Goal: Task Accomplishment & Management: Complete application form

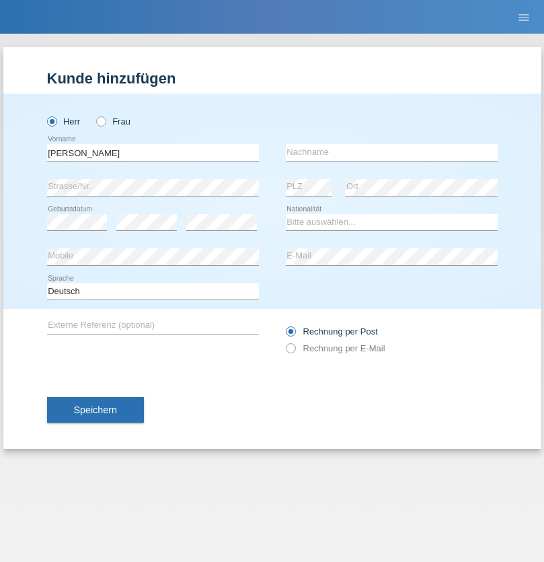
type input "David"
click at [392, 152] on input "text" at bounding box center [392, 152] width 212 height 17
type input "Senn"
select select "CH"
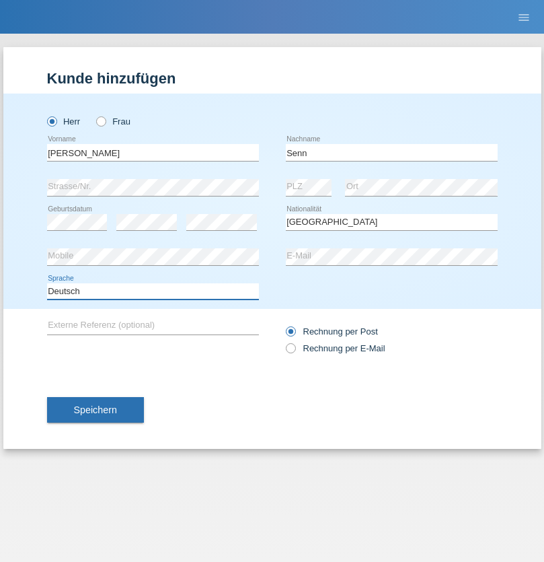
select select "en"
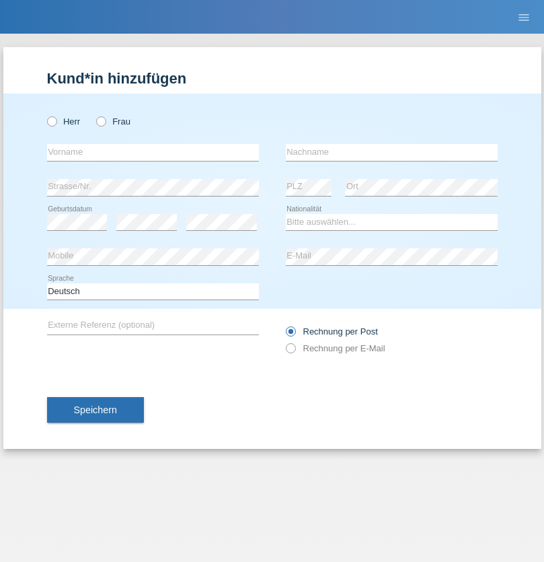
radio input "true"
click at [153, 152] on input "text" at bounding box center [153, 152] width 212 height 17
type input "[PERSON_NAME]"
click at [392, 152] on input "text" at bounding box center [392, 152] width 212 height 17
type input "Nemani"
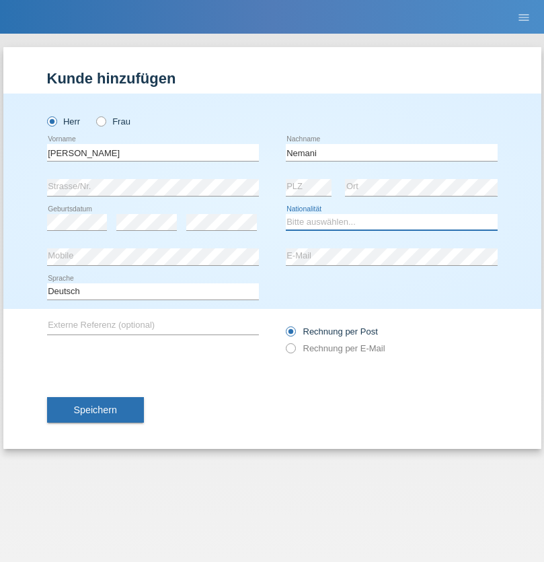
select select "AF"
select select "C"
select select "02"
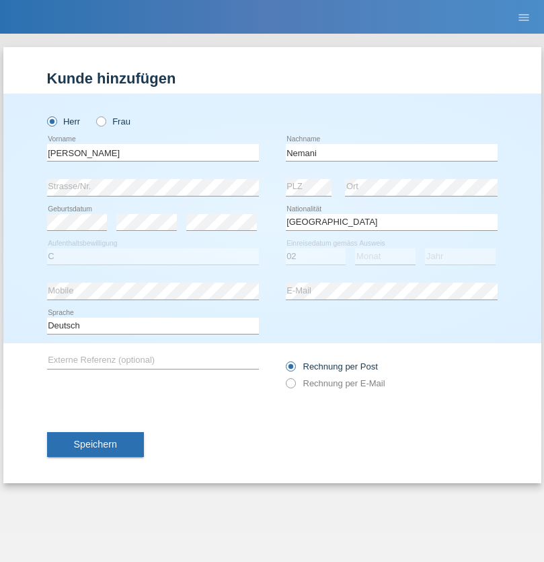
select select "01"
select select "2021"
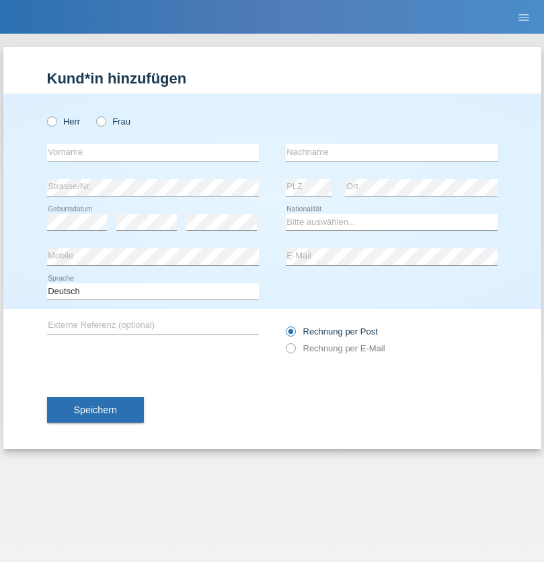
radio input "true"
click at [153, 152] on input "text" at bounding box center [153, 152] width 212 height 17
type input "Besart"
click at [392, 152] on input "text" at bounding box center [392, 152] width 212 height 17
type input "Emiri"
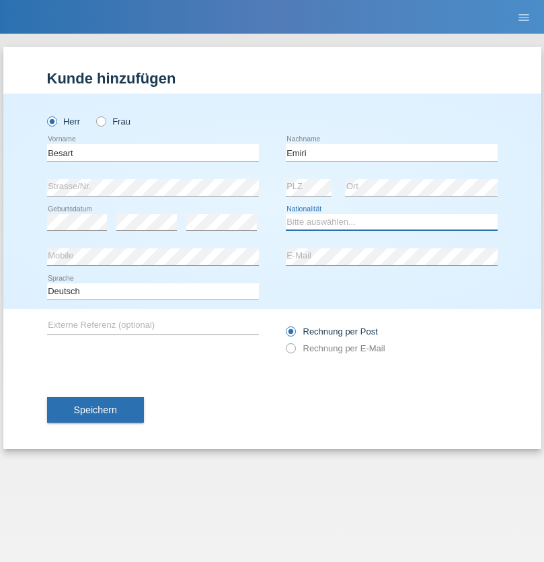
select select "XK"
select select "C"
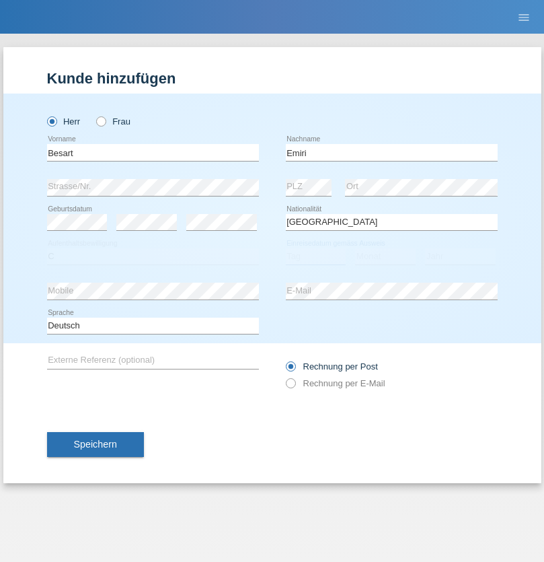
select select "04"
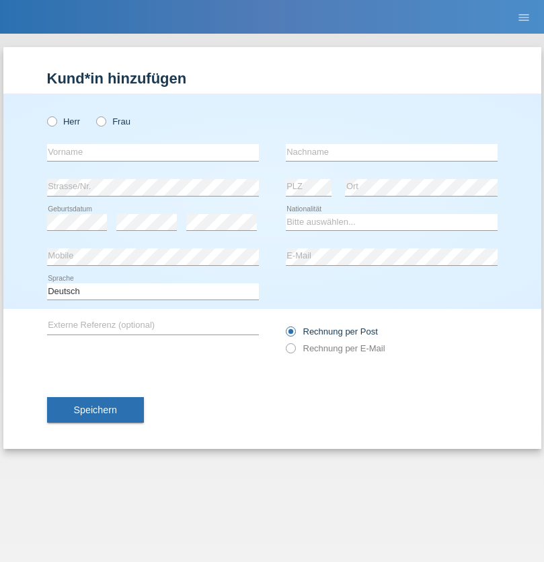
radio input "true"
click at [153, 152] on input "text" at bounding box center [153, 152] width 212 height 17
type input "Camille"
click at [392, 152] on input "text" at bounding box center [392, 152] width 212 height 17
type input "Jacquet"
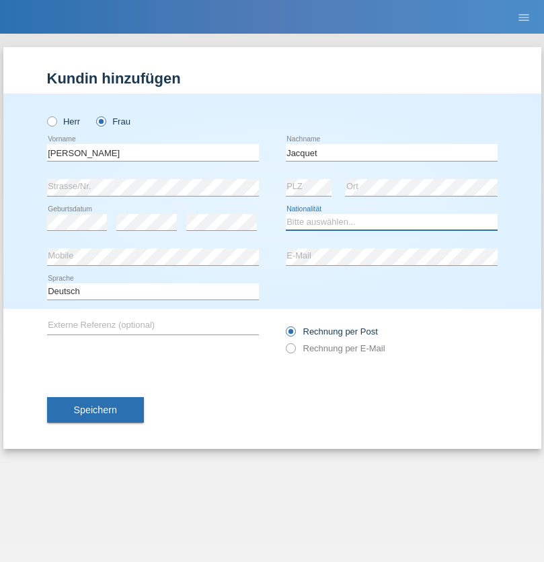
select select "CH"
radio input "true"
select select "DE"
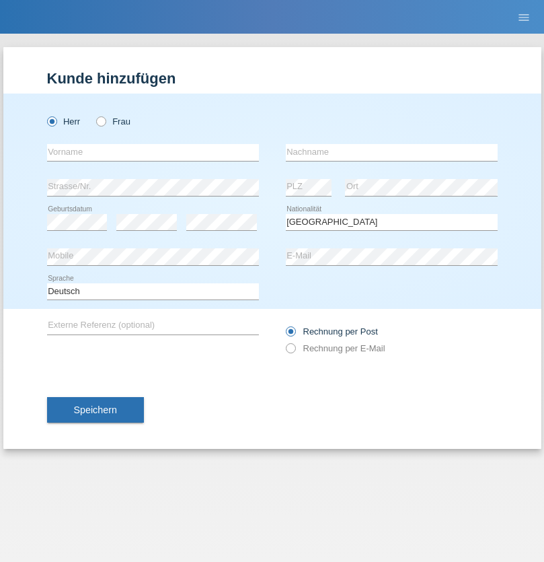
select select "C"
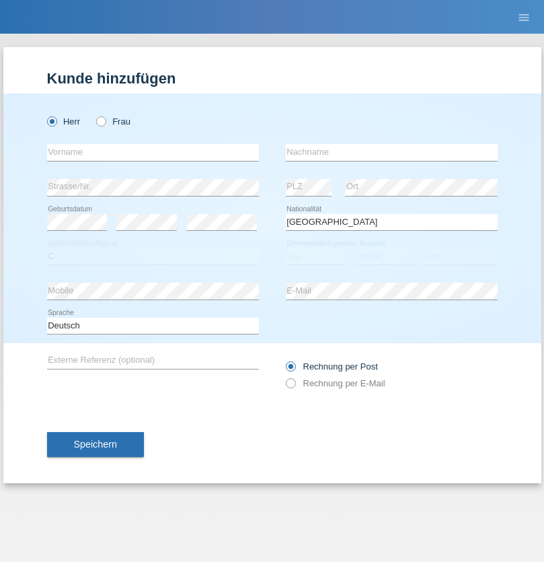
select select "07"
select select "11"
select select "1972"
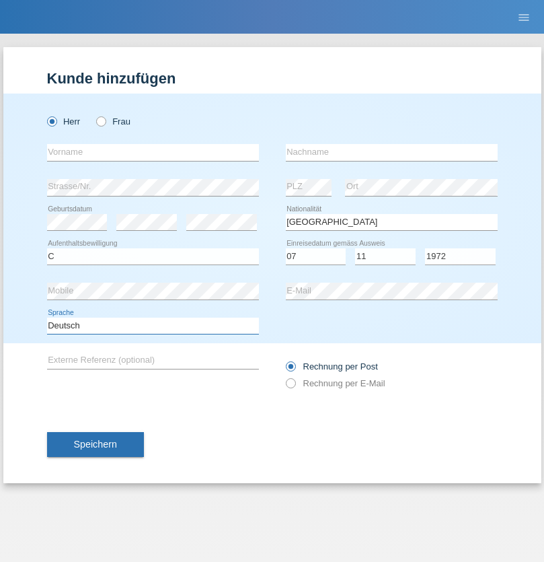
select select "en"
